Goal: Task Accomplishment & Management: Manage account settings

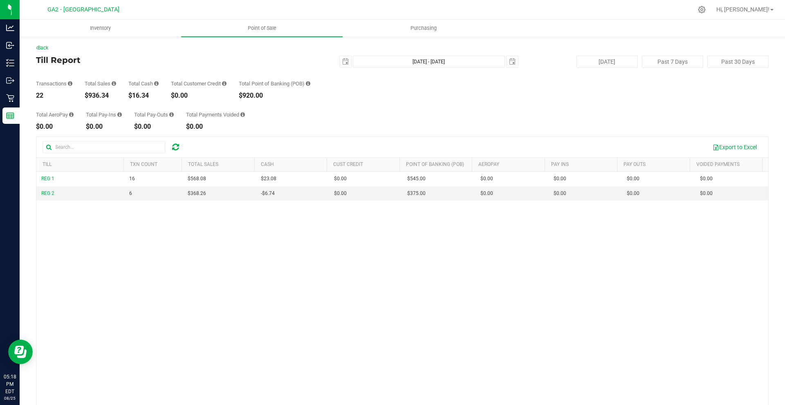
drag, startPoint x: 771, startPoint y: 8, endPoint x: 744, endPoint y: 16, distance: 27.7
click at [771, 9] on link "Hi, [PERSON_NAME]!" at bounding box center [745, 9] width 64 height 9
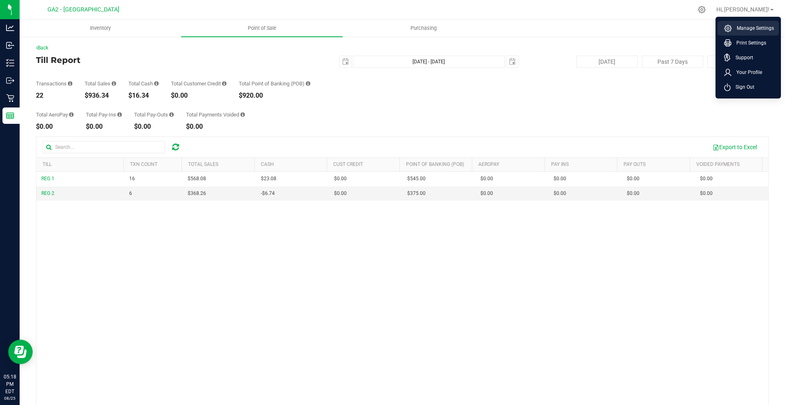
click at [738, 28] on span "Manage Settings" at bounding box center [753, 28] width 42 height 8
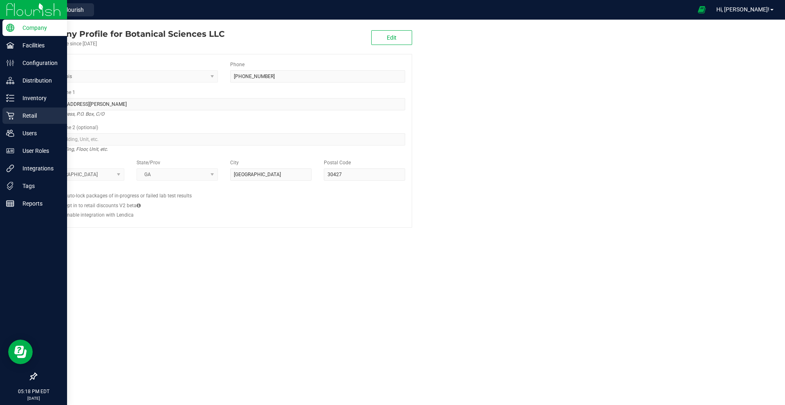
click at [36, 118] on p "Retail" at bounding box center [38, 116] width 49 height 10
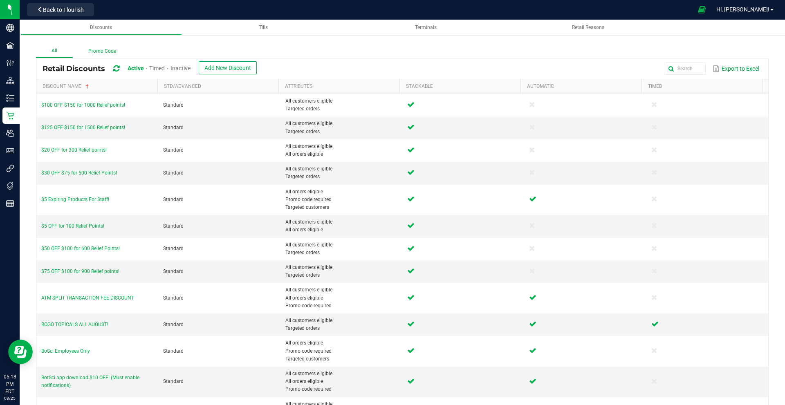
click at [98, 48] on label "Promo Code" at bounding box center [102, 51] width 59 height 13
click at [0, 0] on input "Promo Code" at bounding box center [0, 0] width 0 height 0
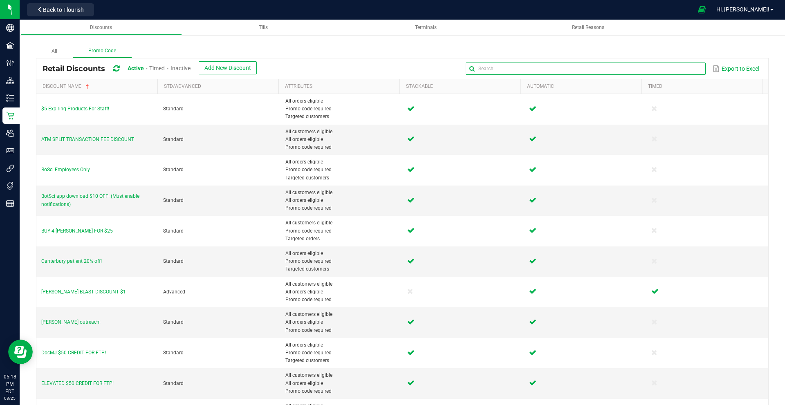
click at [679, 70] on input "text" at bounding box center [586, 69] width 240 height 12
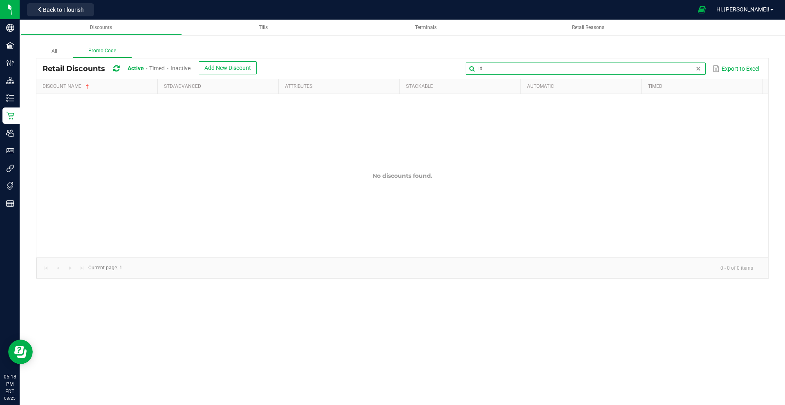
type input "l"
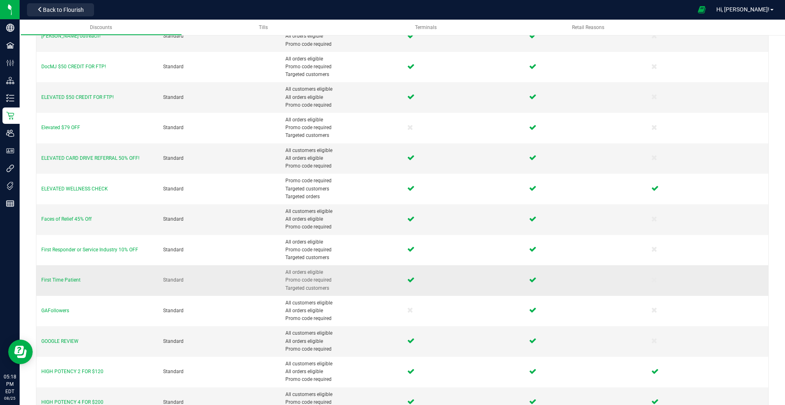
scroll to position [328, 0]
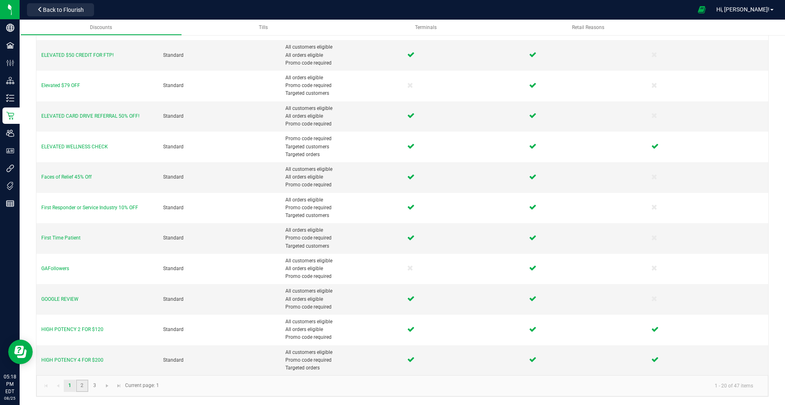
click at [82, 387] on link "2" at bounding box center [82, 386] width 12 height 12
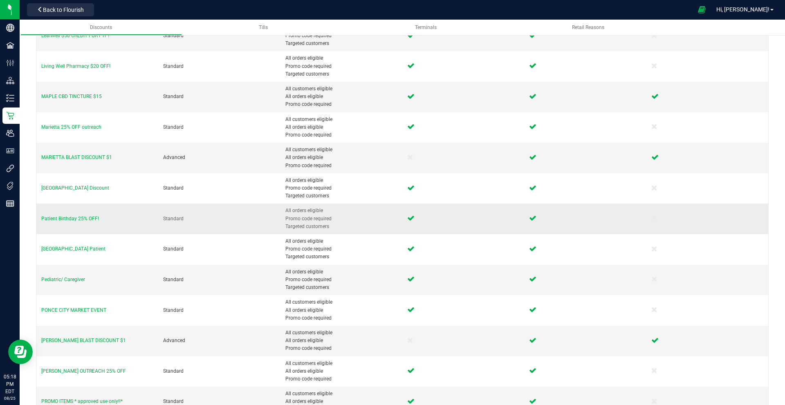
scroll to position [1, 0]
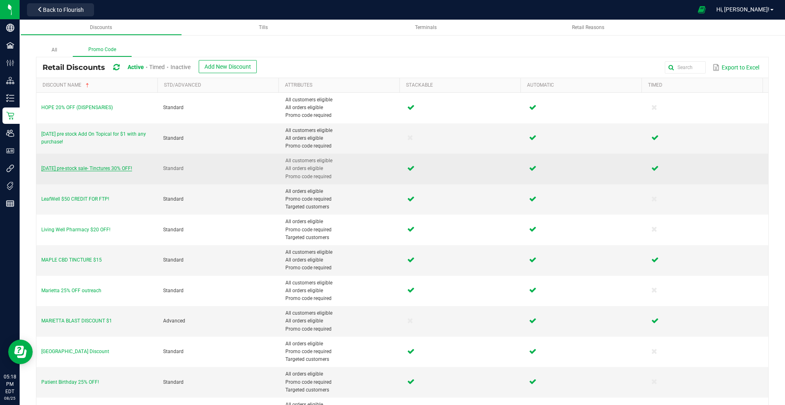
click at [96, 168] on span "[DATE] pre-stock sale- Tinctures 30% OFF!" at bounding box center [86, 169] width 91 height 6
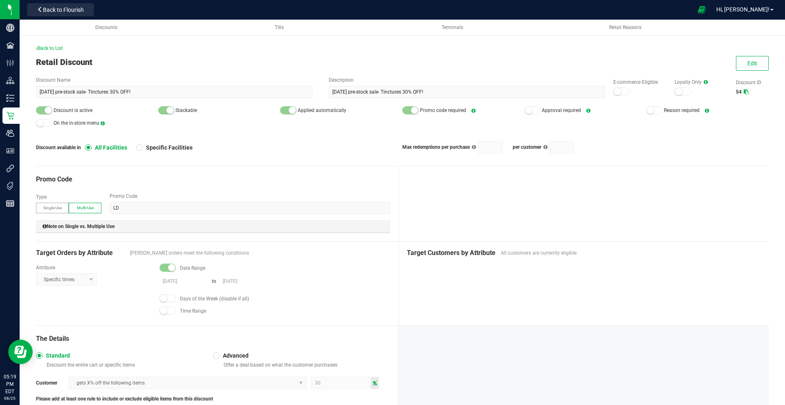
click at [495, 150] on kendo-numerictextbox at bounding box center [490, 148] width 25 height 12
click at [748, 65] on span "Edit" at bounding box center [753, 63] width 10 height 7
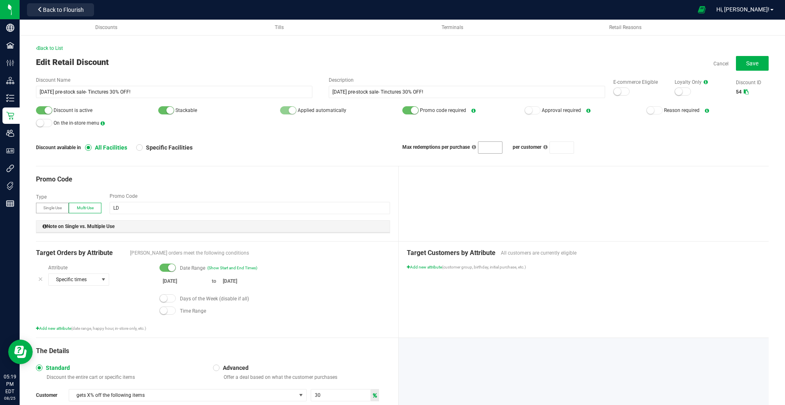
click at [490, 145] on input at bounding box center [491, 147] width 24 height 11
type input "20"
click at [389, 133] on div "Discount Name [DATE] pre-stock sale- Tinctures 30% OFF! Description [DATE] pre-…" at bounding box center [402, 114] width 733 height 77
click at [746, 63] on span "Save" at bounding box center [752, 63] width 12 height 7
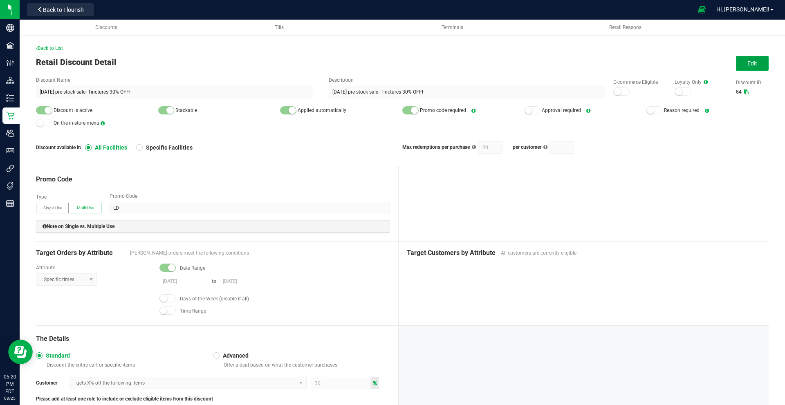
drag, startPoint x: 745, startPoint y: 65, endPoint x: 737, endPoint y: 73, distance: 11.3
click at [748, 65] on span "Edit" at bounding box center [753, 63] width 10 height 7
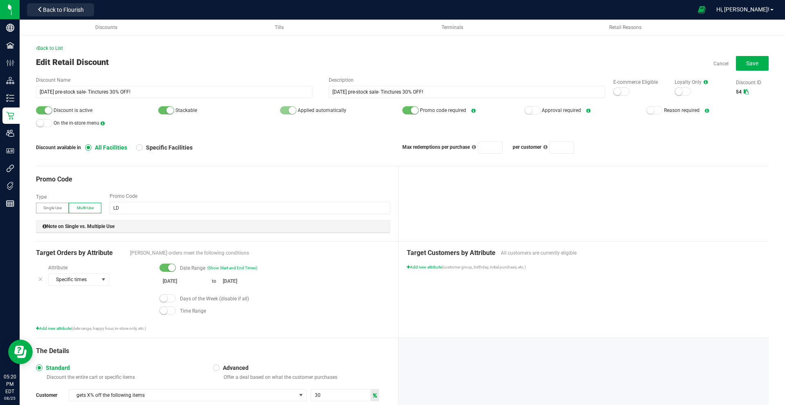
click at [641, 151] on div "Max redemptions per purchase per customer" at bounding box center [585, 148] width 366 height 12
click at [736, 65] on button "Save" at bounding box center [752, 63] width 33 height 15
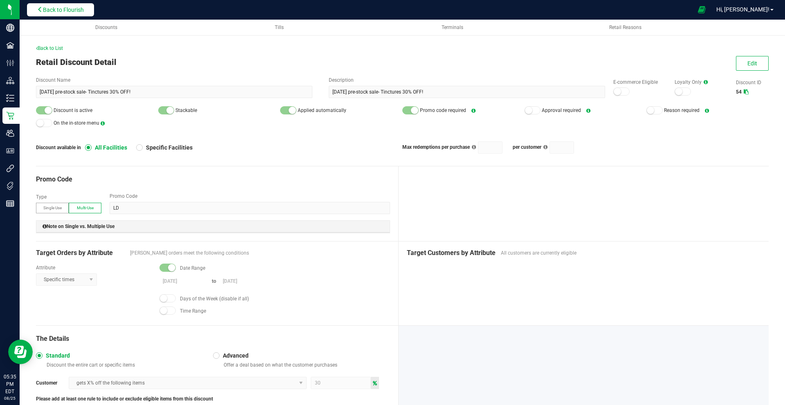
click at [71, 15] on button "Back to Flourish" at bounding box center [60, 9] width 67 height 13
